Goal: Information Seeking & Learning: Find specific fact

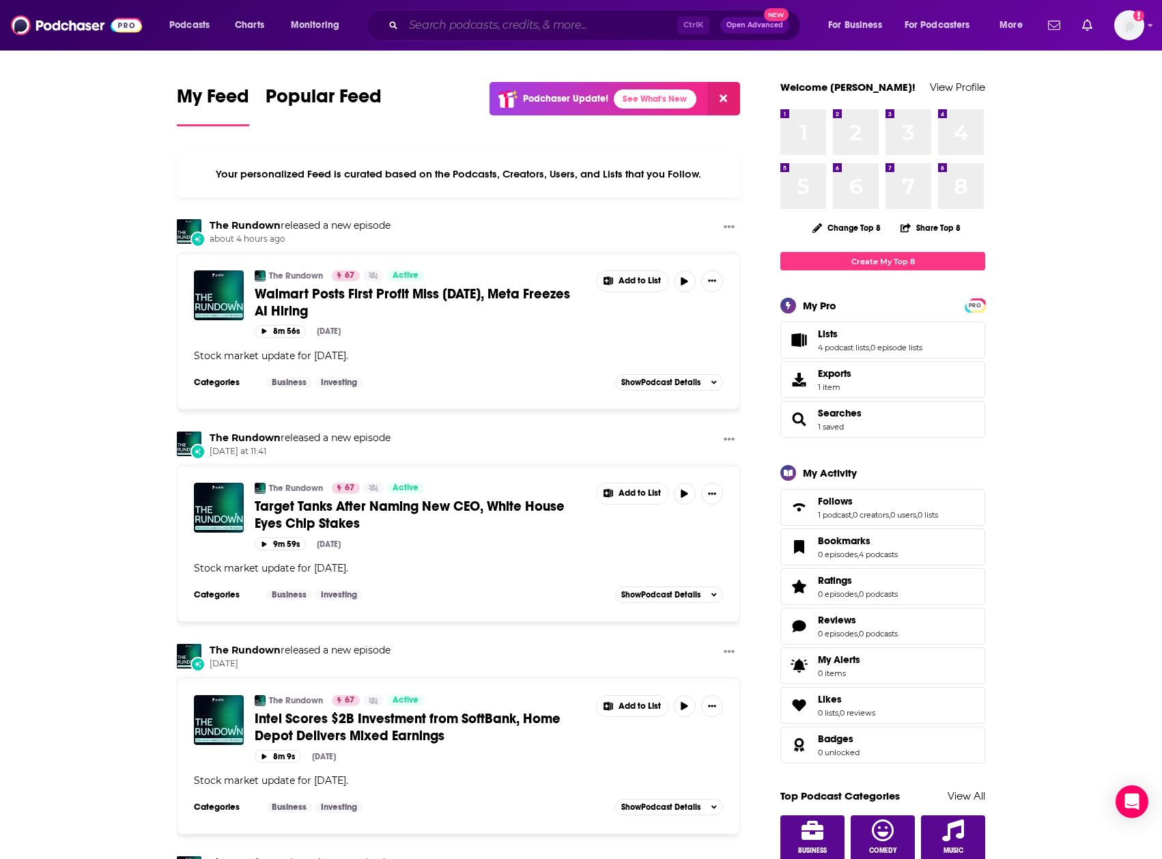
click at [477, 22] on input "Search podcasts, credits, & more..." at bounding box center [541, 25] width 274 height 22
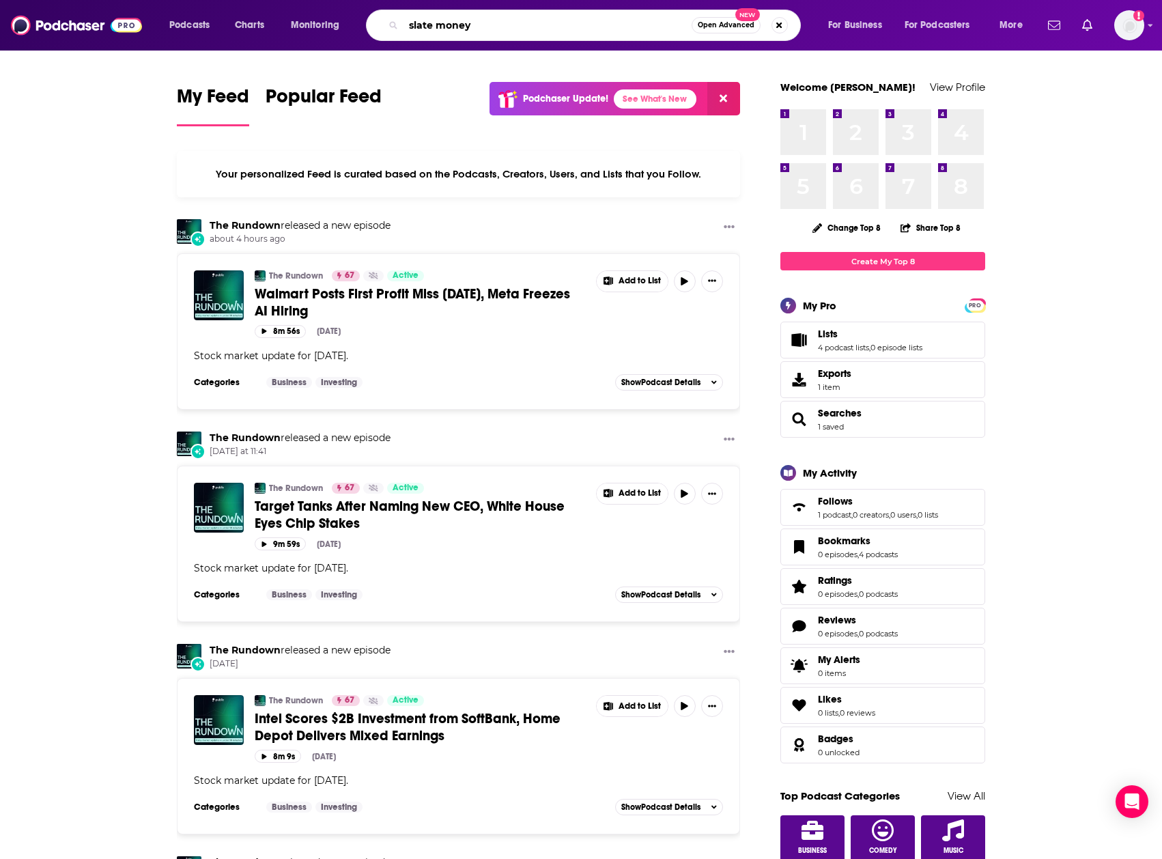
type input "slate money"
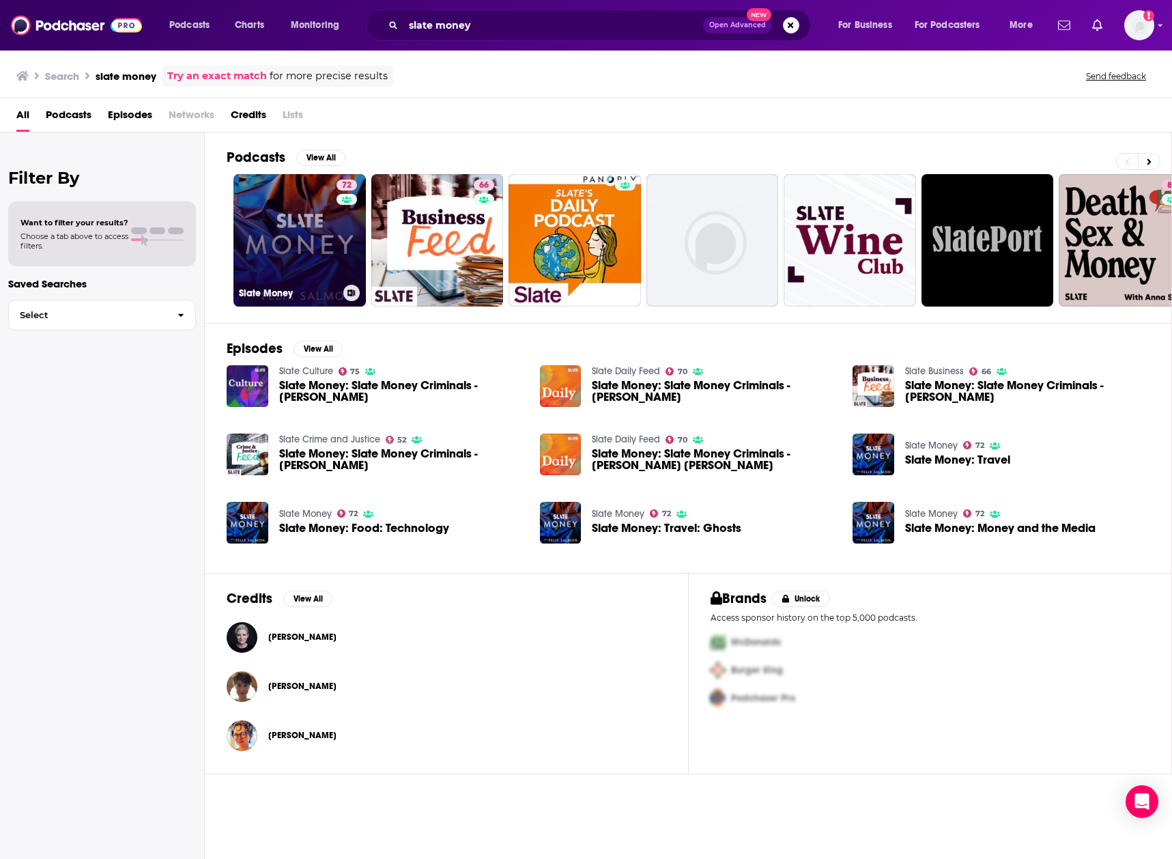
click at [294, 230] on link "72 Slate Money" at bounding box center [300, 240] width 132 height 132
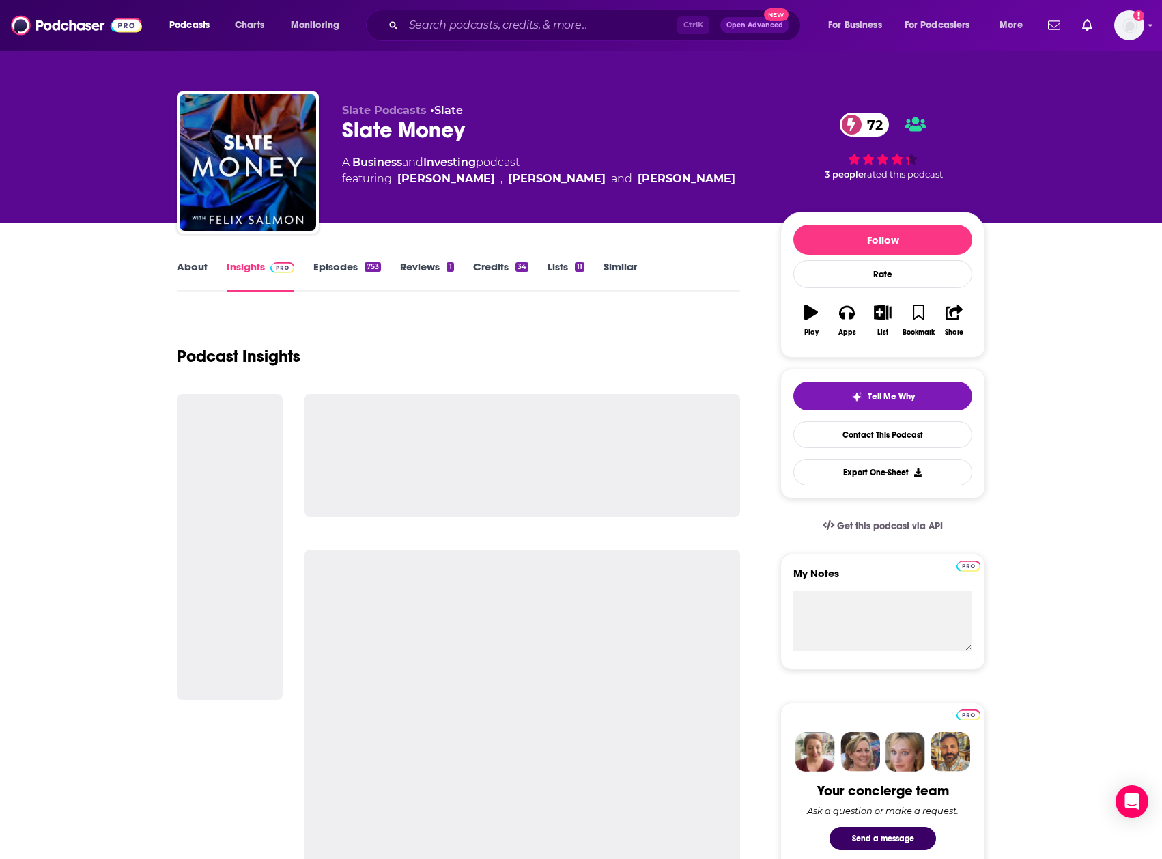
click at [340, 272] on link "Episodes 753" at bounding box center [347, 275] width 68 height 31
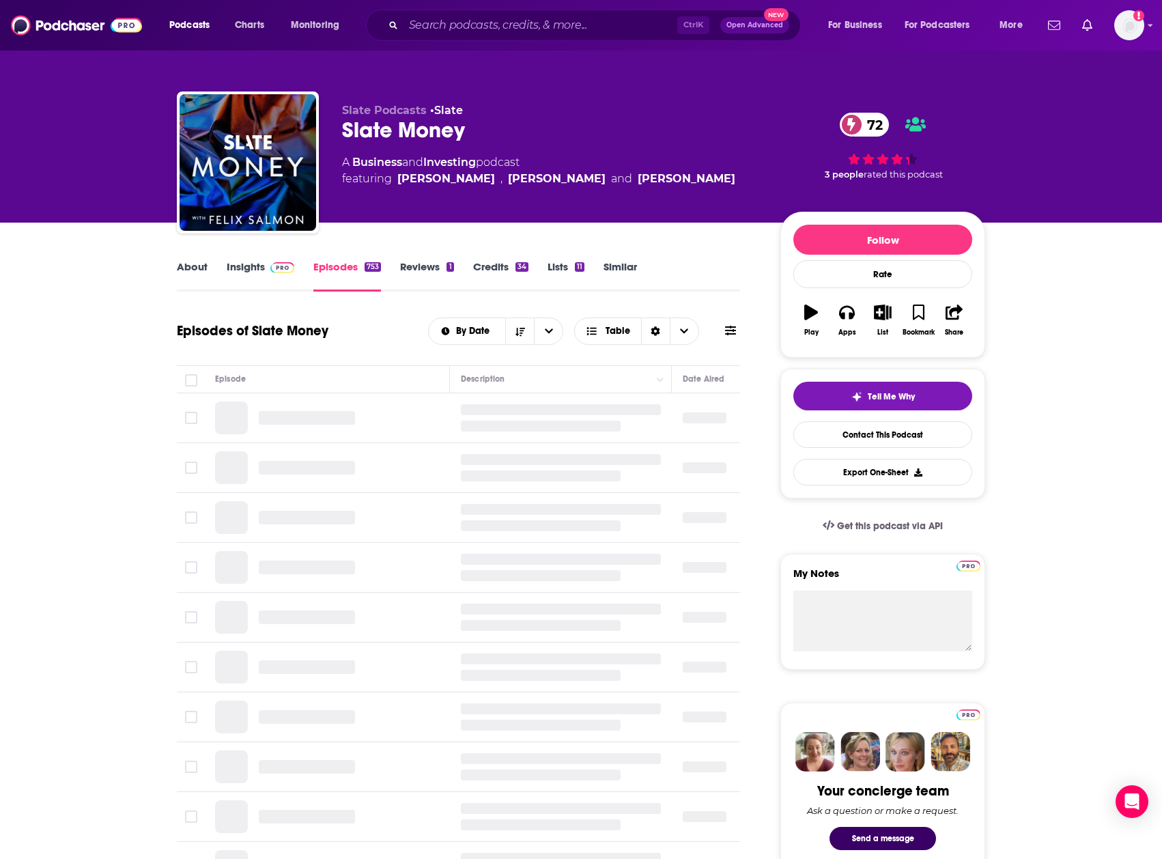
click at [268, 271] on span at bounding box center [279, 266] width 29 height 13
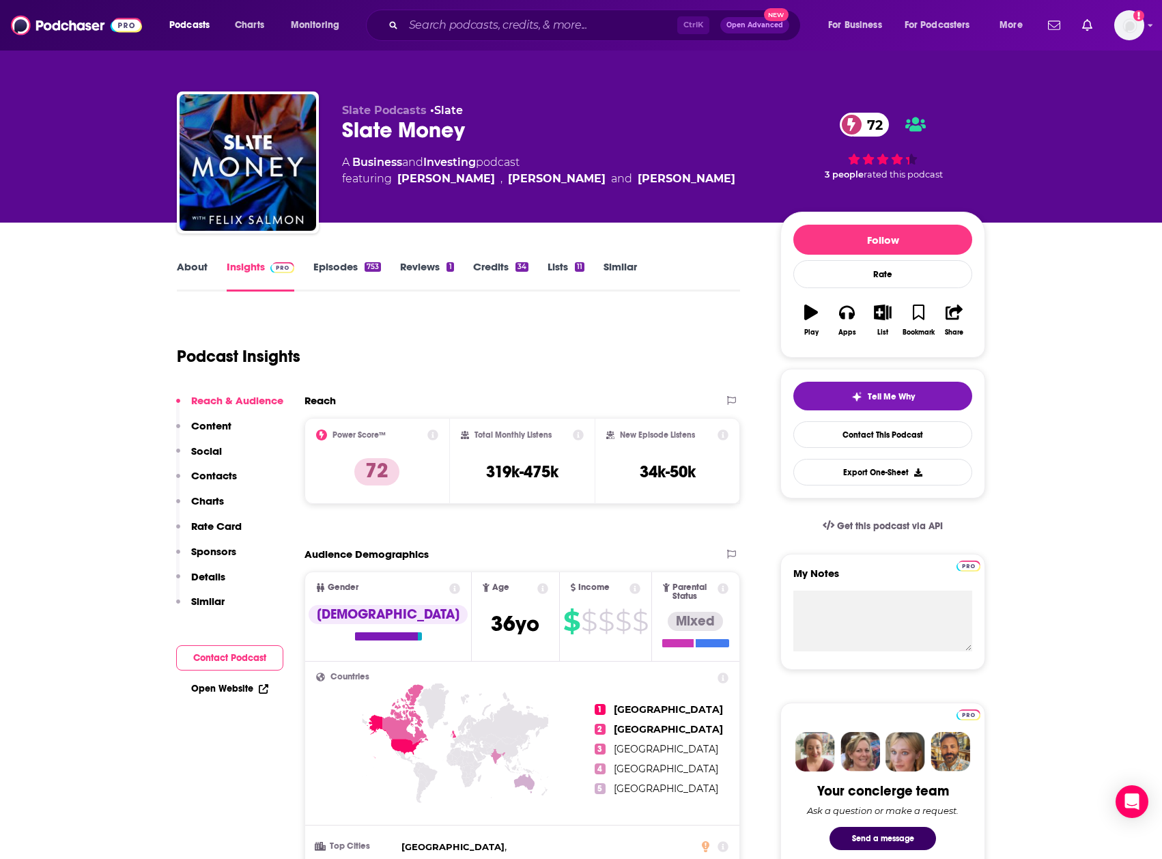
click at [349, 267] on link "Episodes 753" at bounding box center [347, 275] width 68 height 31
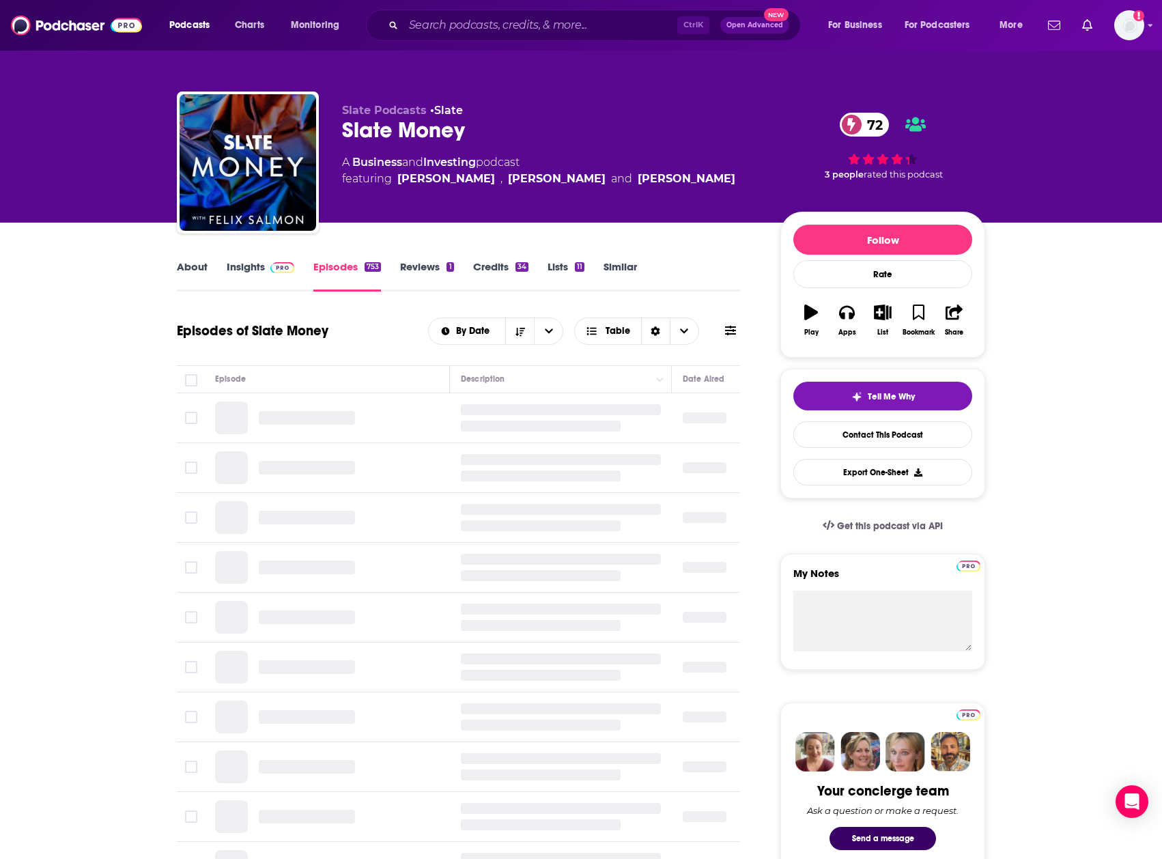
click at [484, 264] on link "Credits 34" at bounding box center [500, 275] width 55 height 31
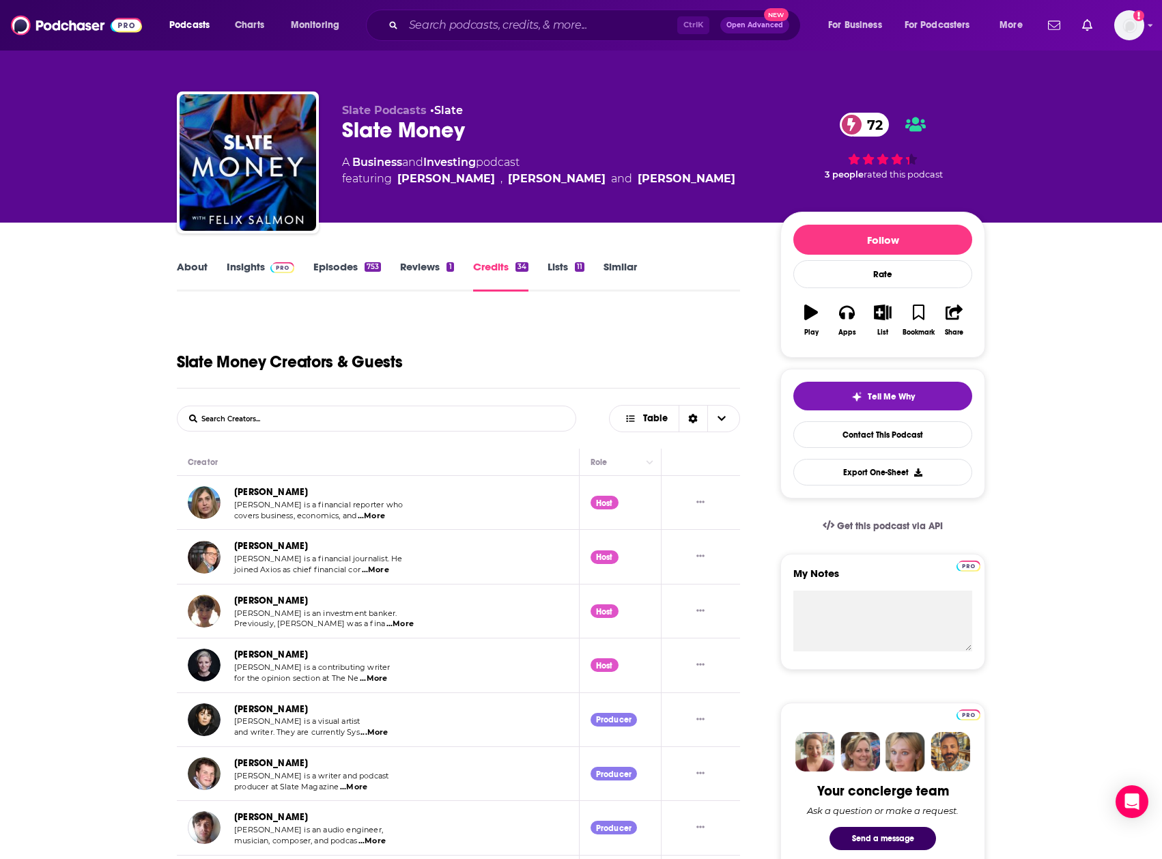
click at [321, 483] on td "[PERSON_NAME] [PERSON_NAME] is a financial reporter who covers business, econom…" at bounding box center [378, 503] width 403 height 54
click at [289, 510] on p "[PERSON_NAME] is a financial reporter who" at bounding box center [318, 505] width 169 height 11
click at [236, 480] on td "[PERSON_NAME] [PERSON_NAME] is a financial reporter who covers business, econom…" at bounding box center [378, 503] width 403 height 54
click at [421, 263] on link "Reviews 1" at bounding box center [426, 275] width 53 height 31
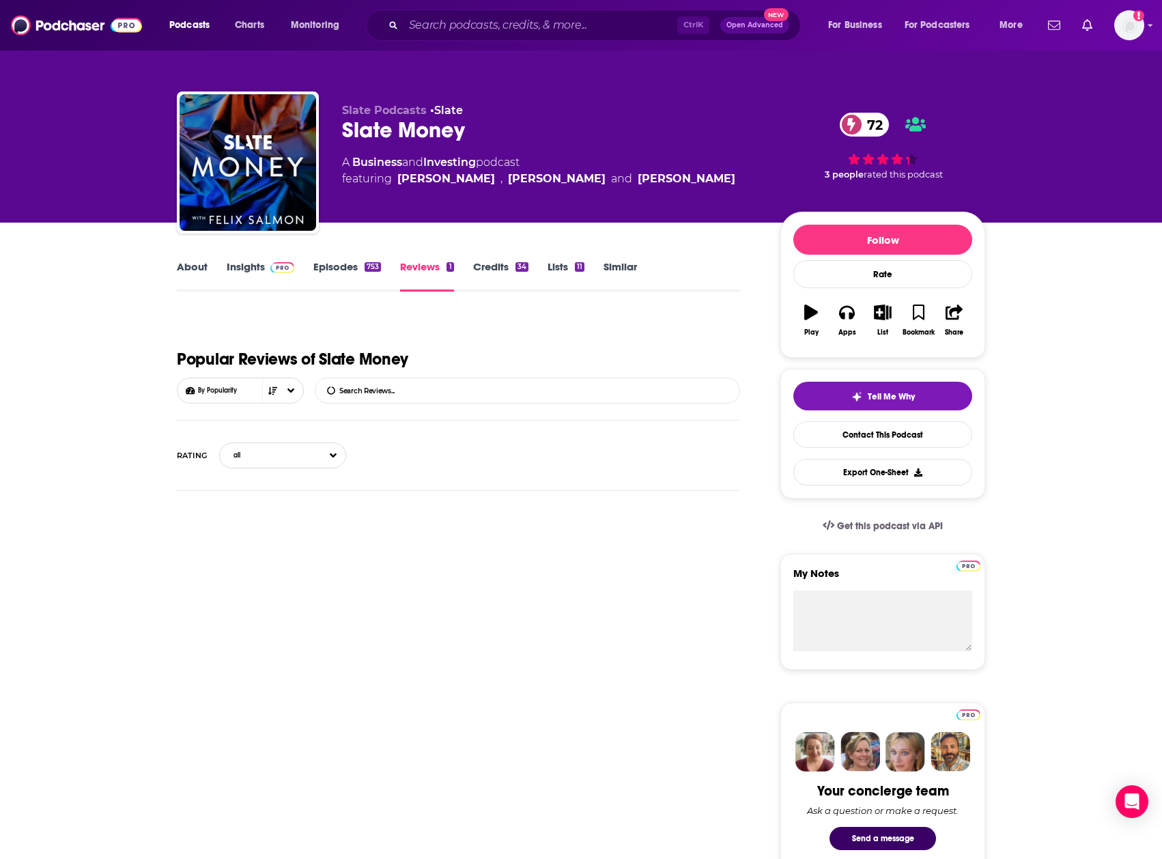
click at [352, 272] on link "Episodes 753" at bounding box center [347, 275] width 68 height 31
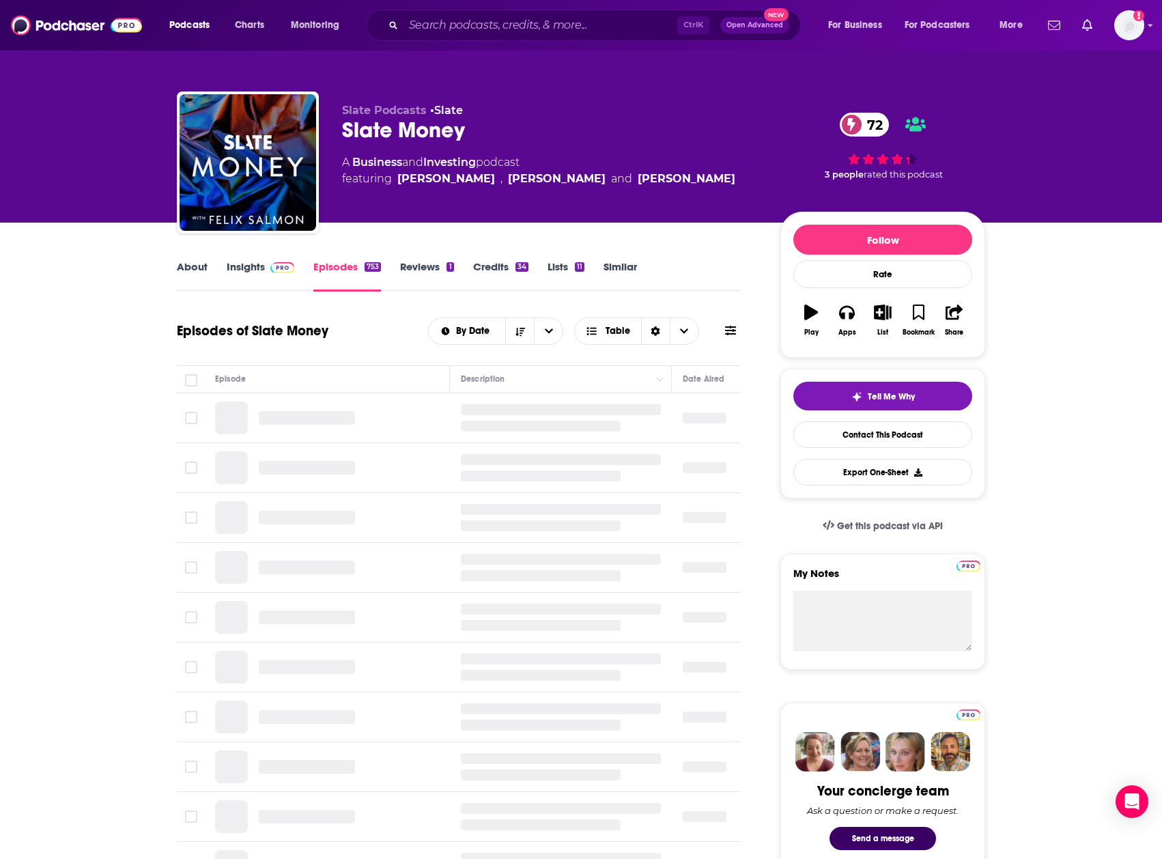
click at [724, 328] on button at bounding box center [730, 331] width 19 height 14
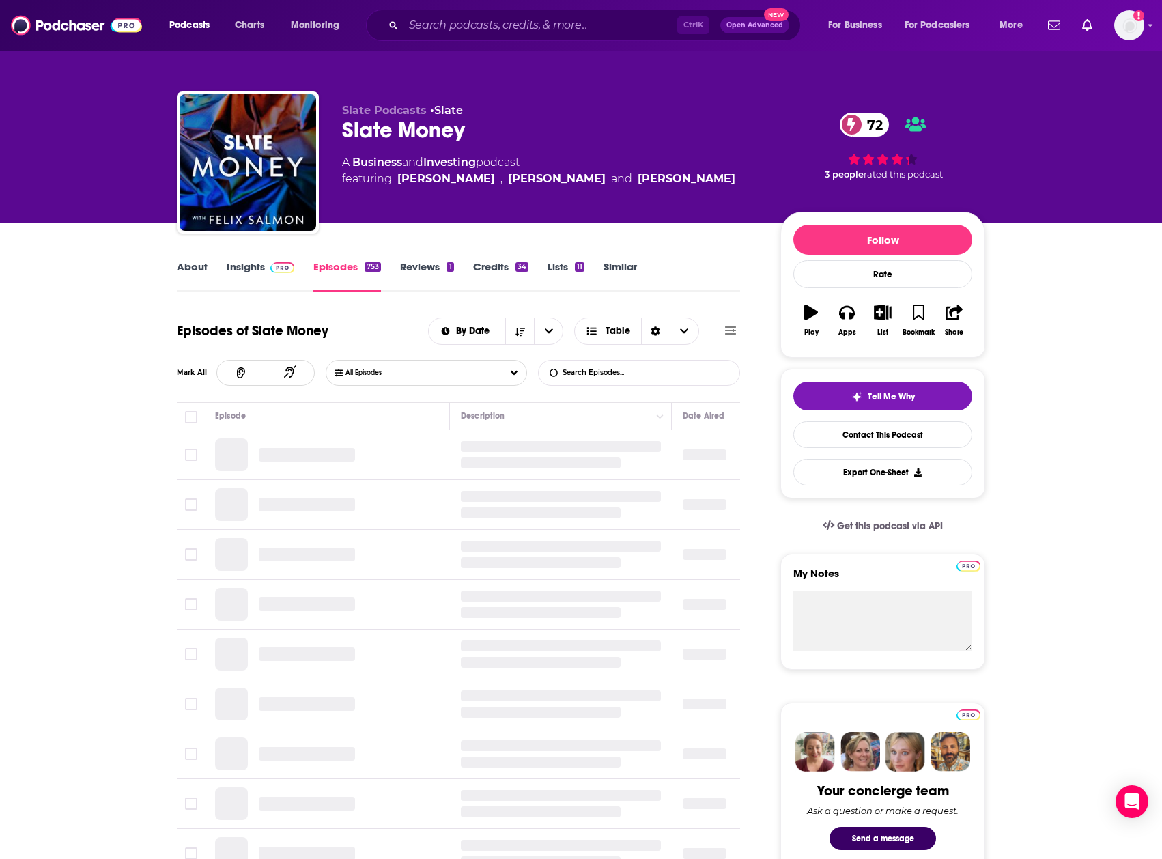
click at [645, 370] on input "List Search Input" at bounding box center [610, 373] width 143 height 25
type input "[PERSON_NAME]"
click at [246, 264] on link "Insights" at bounding box center [261, 275] width 68 height 31
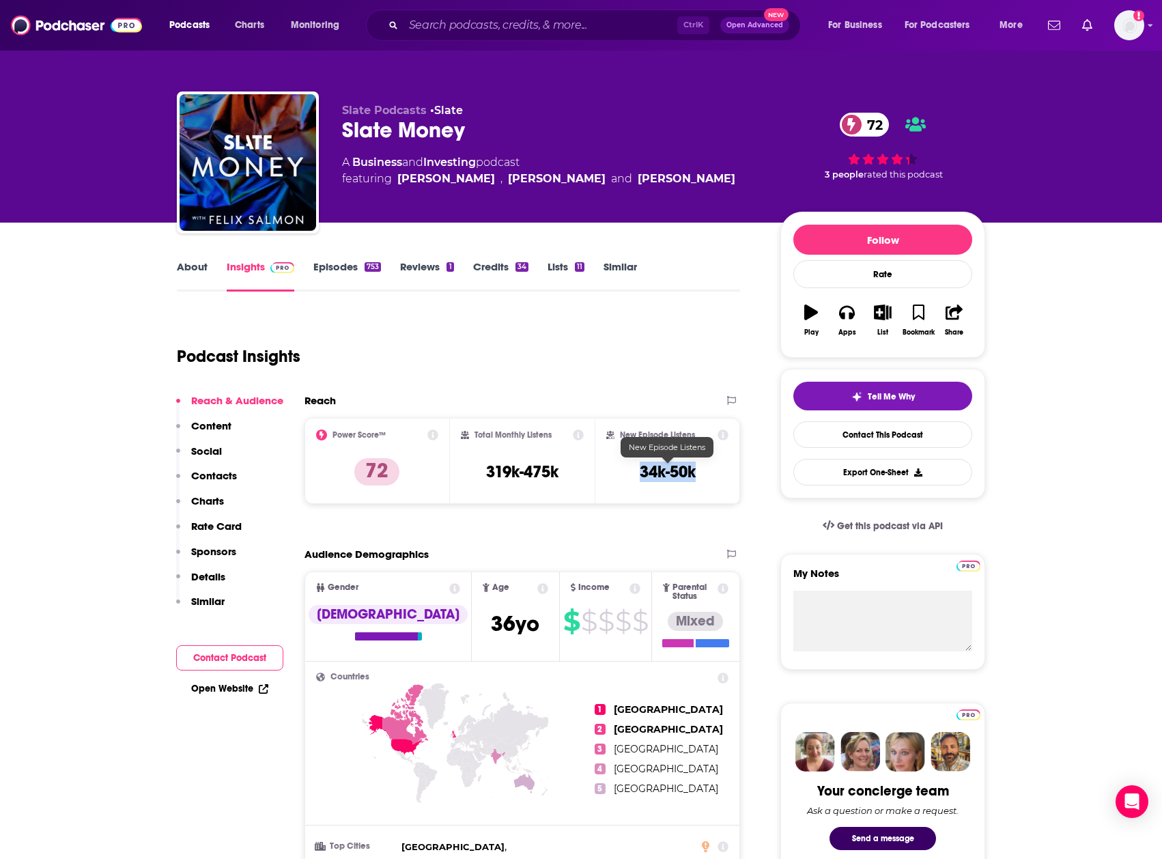
drag, startPoint x: 701, startPoint y: 470, endPoint x: 628, endPoint y: 468, distance: 72.4
click at [628, 468] on div "New Episode Listens 34k-50k" at bounding box center [667, 460] width 122 height 63
copy h3 "34k-50k"
drag, startPoint x: 569, startPoint y: 470, endPoint x: 475, endPoint y: 469, distance: 94.2
click at [475, 469] on div "Total Monthly Listens 319k-475k" at bounding box center [523, 460] width 124 height 63
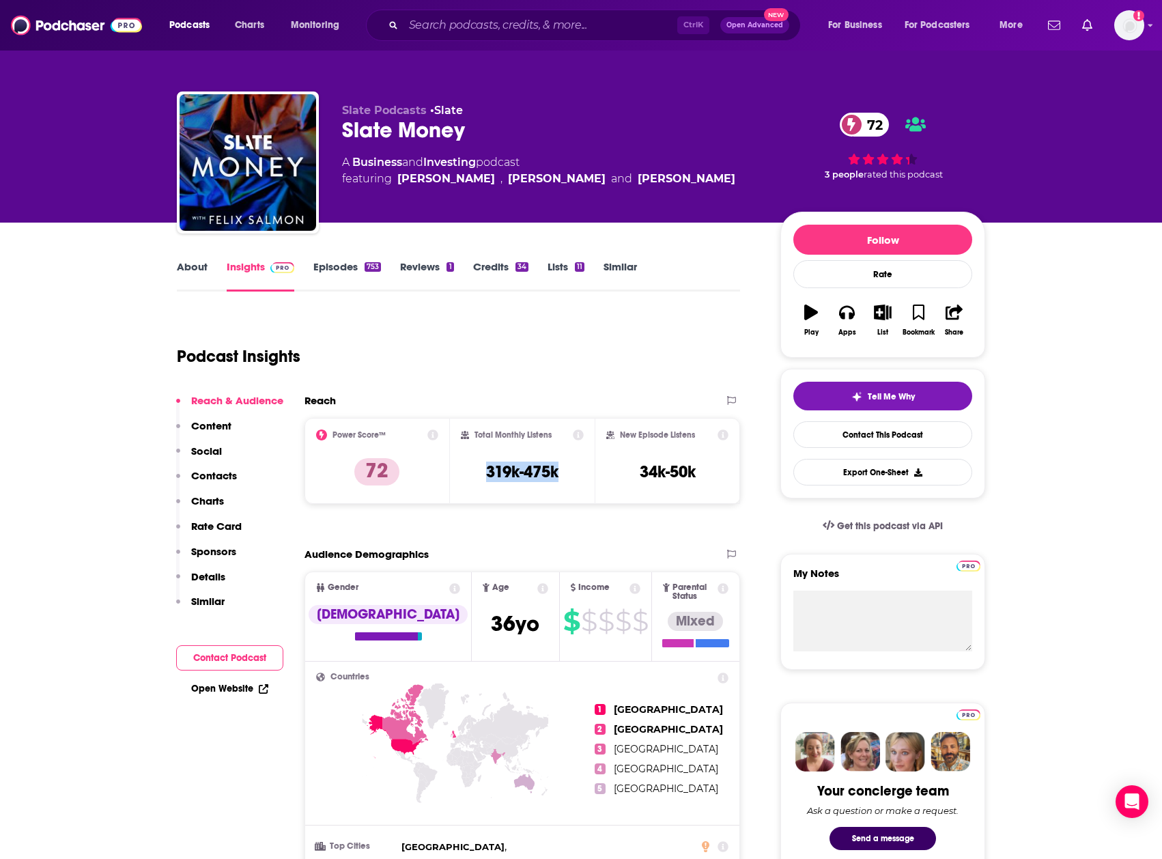
copy h3 "319k-475k"
drag, startPoint x: 697, startPoint y: 174, endPoint x: 397, endPoint y: 173, distance: 299.8
click at [397, 173] on div "A Business and Investing podcast featuring [PERSON_NAME] , [PERSON_NAME] and [P…" at bounding box center [551, 170] width 417 height 33
copy span "[PERSON_NAME] , [PERSON_NAME] and [PERSON_NAME]"
drag, startPoint x: 569, startPoint y: 468, endPoint x: 486, endPoint y: 475, distance: 83.5
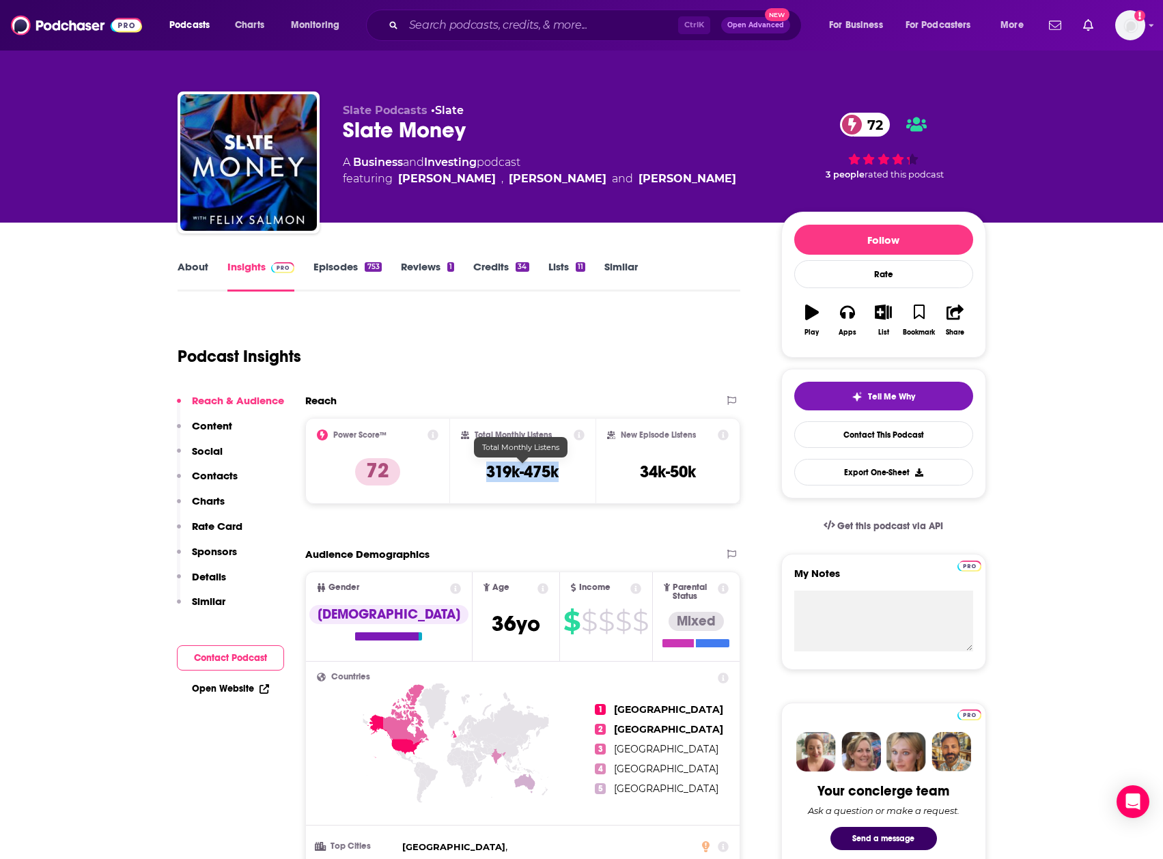
click at [486, 475] on div "Total Monthly Listens 319k-475k" at bounding box center [523, 460] width 124 height 63
copy h3 "319k-475k"
drag, startPoint x: 699, startPoint y: 471, endPoint x: 633, endPoint y: 473, distance: 66.2
click at [633, 473] on div "New Episode Listens 34k-50k" at bounding box center [668, 460] width 122 height 63
copy h3 "34k-50k"
